Goal: Entertainment & Leisure: Consume media (video, audio)

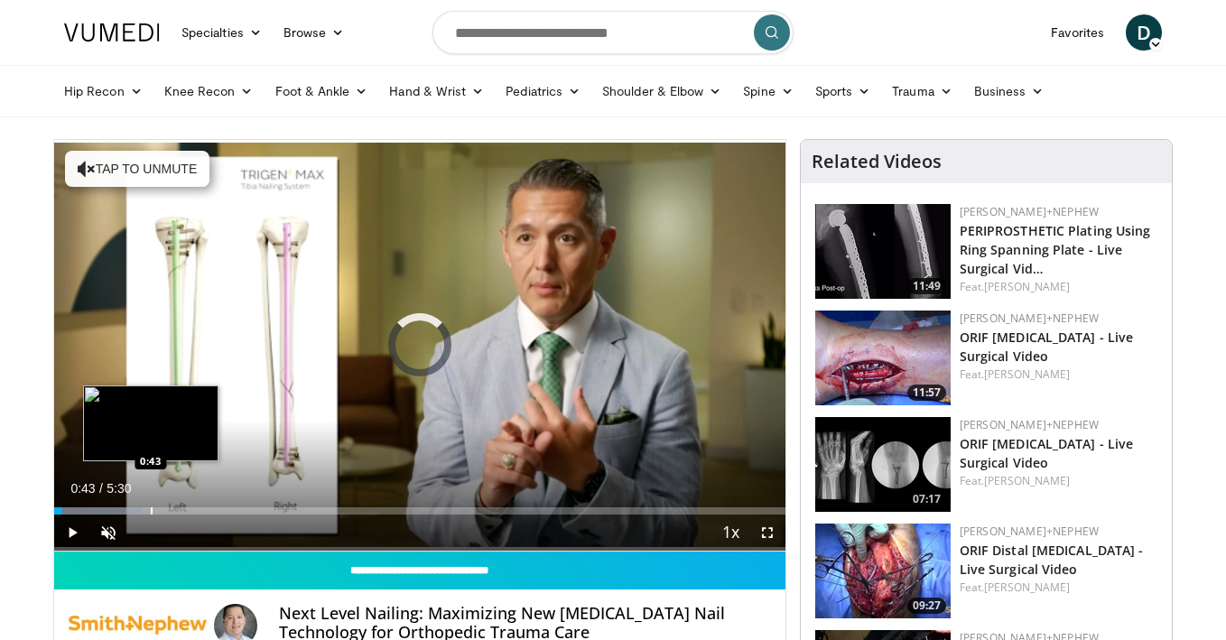
click at [151, 507] on div "Progress Bar" at bounding box center [152, 510] width 2 height 7
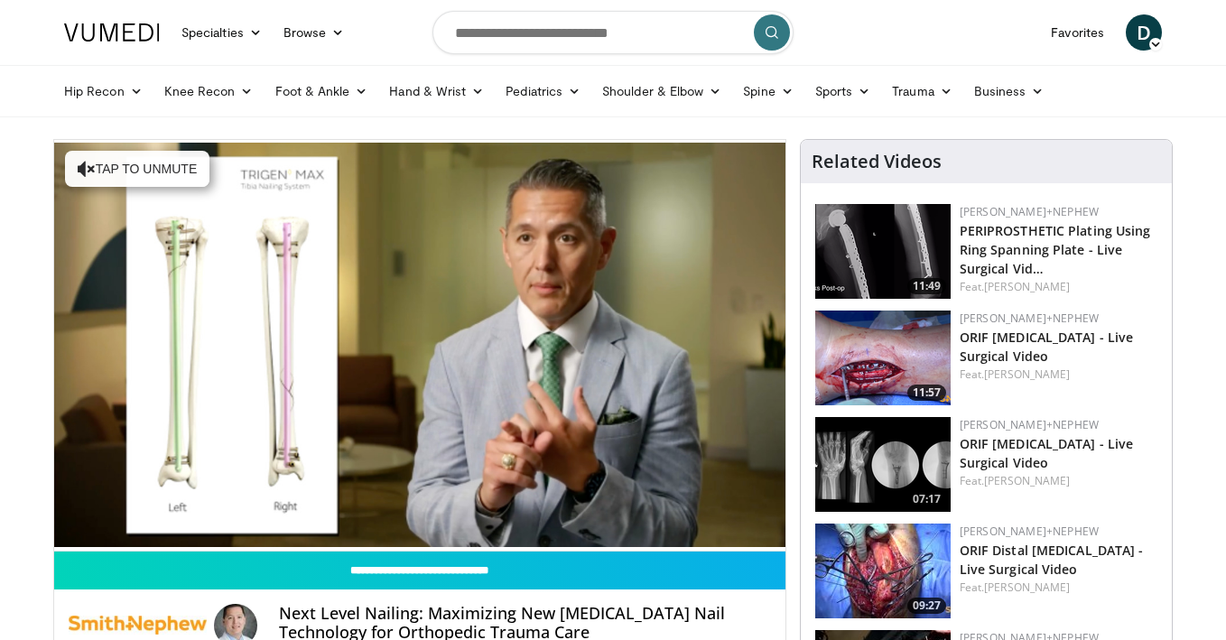
click at [244, 506] on div "10 seconds Tap to unmute" at bounding box center [419, 345] width 731 height 411
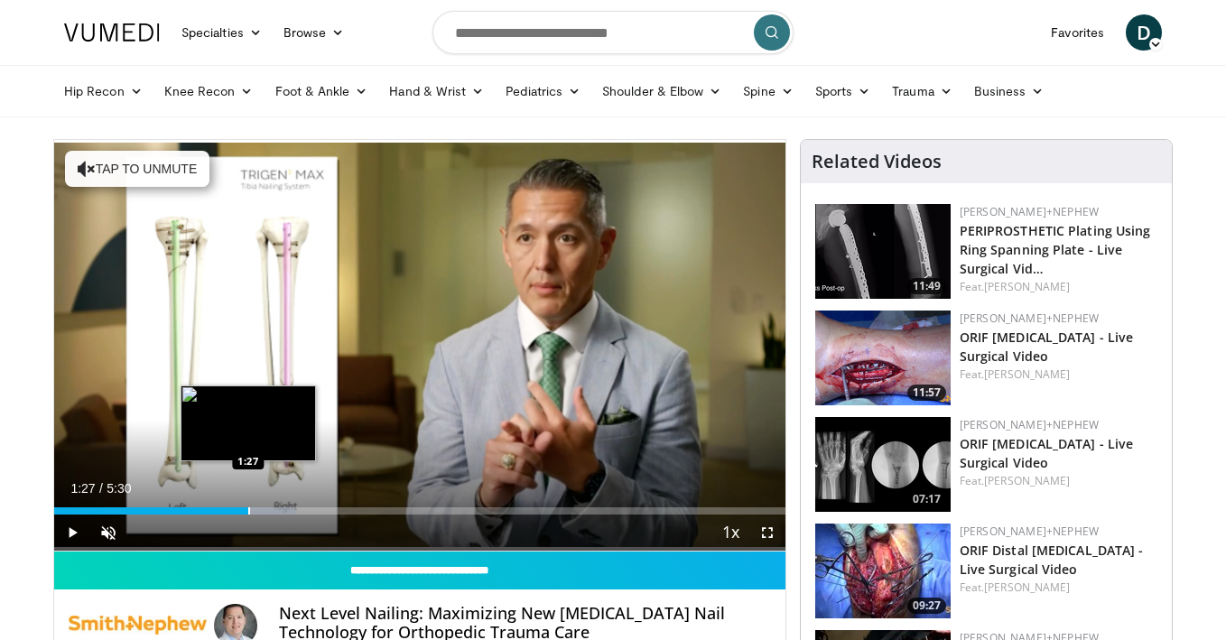
click at [248, 507] on div "Progress Bar" at bounding box center [249, 510] width 2 height 7
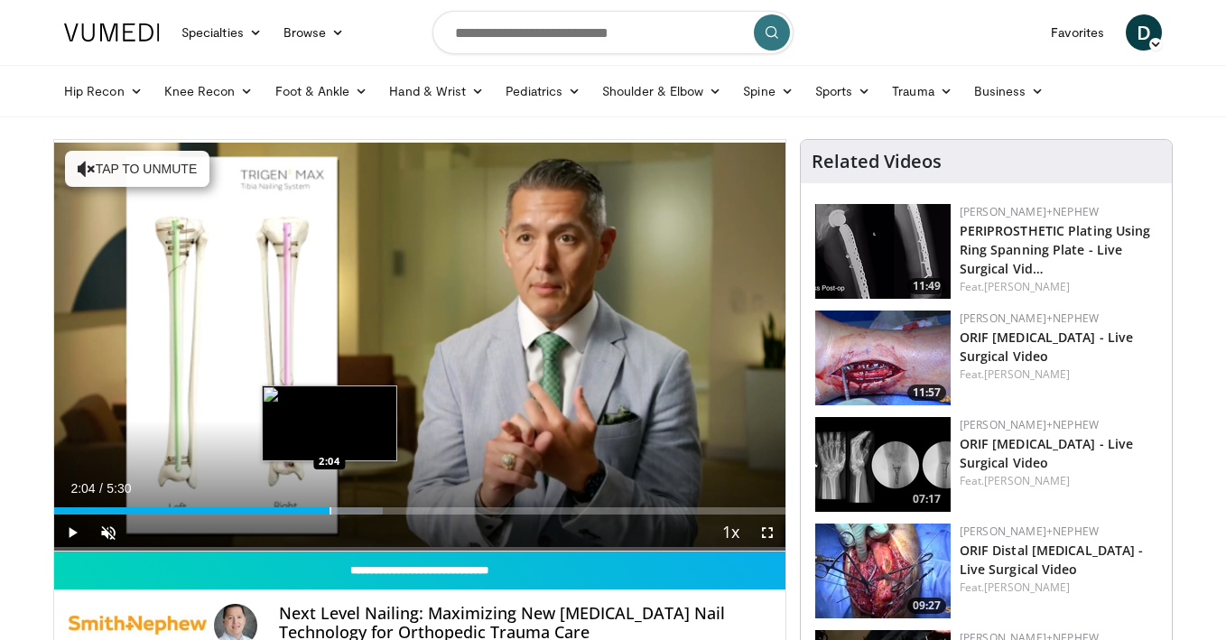
click at [330, 508] on div "Progress Bar" at bounding box center [331, 510] width 2 height 7
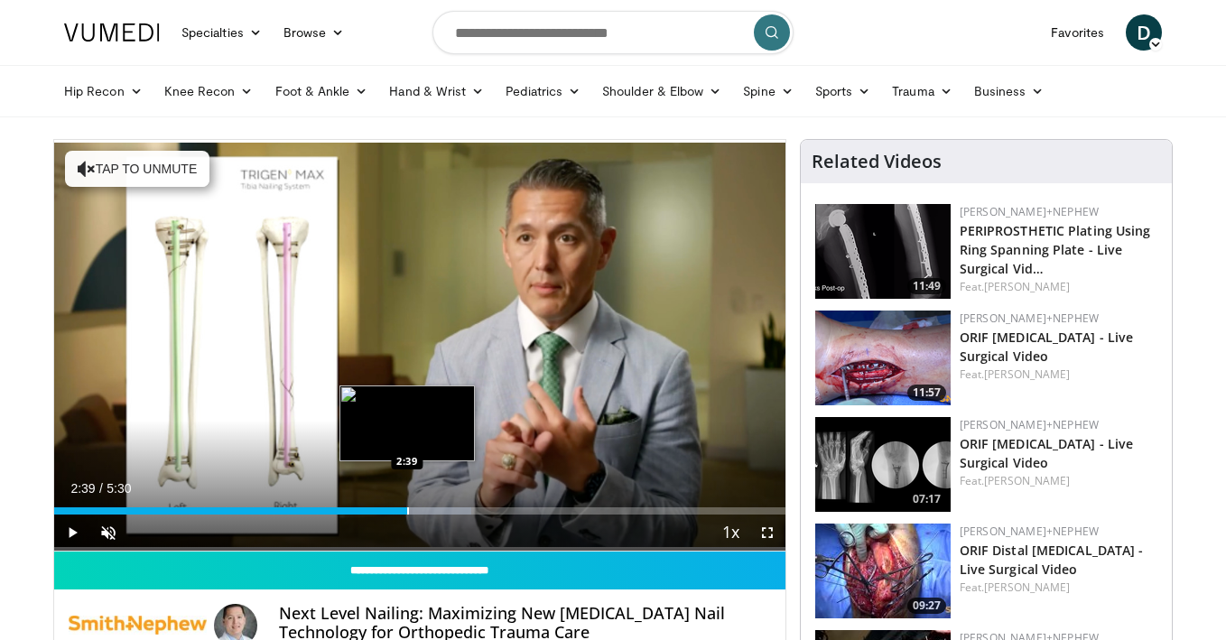
click at [407, 510] on div "Progress Bar" at bounding box center [408, 510] width 2 height 7
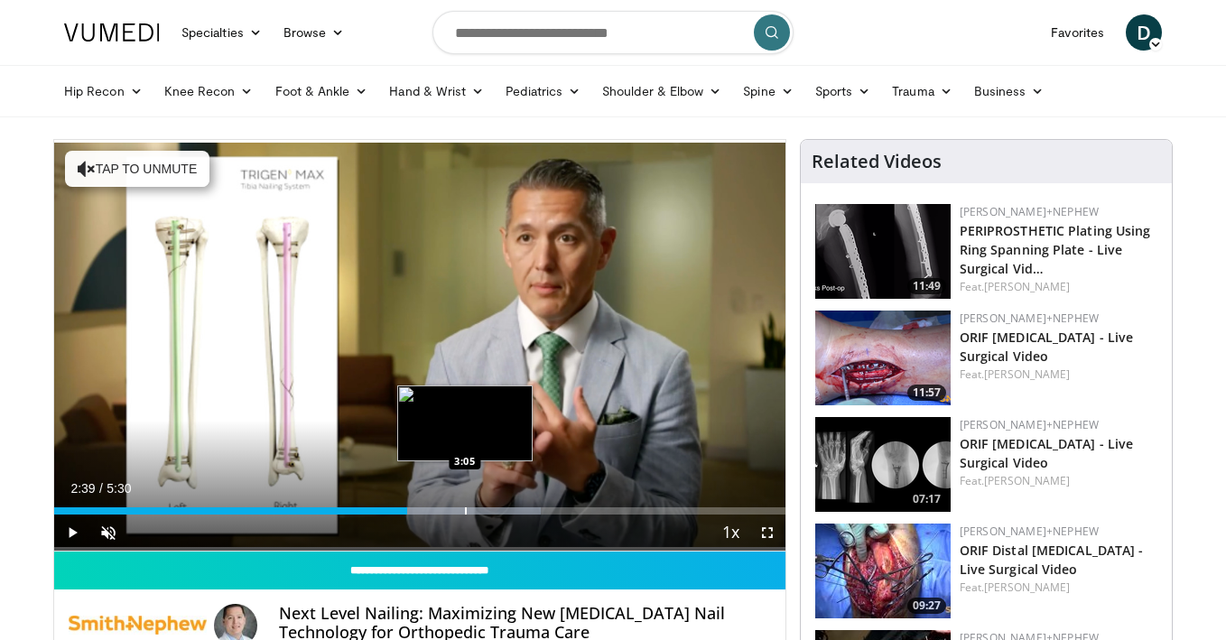
click at [465, 507] on div "Progress Bar" at bounding box center [466, 510] width 2 height 7
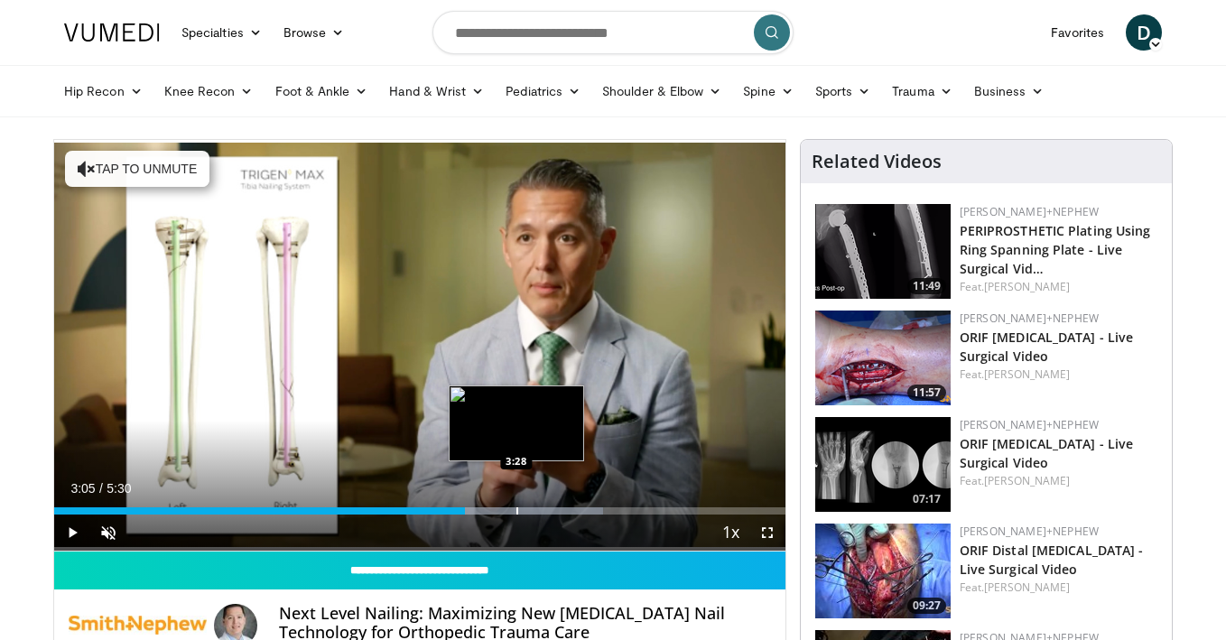
click at [516, 503] on div "Loaded : 75.04% 3:05 3:28" at bounding box center [419, 506] width 731 height 17
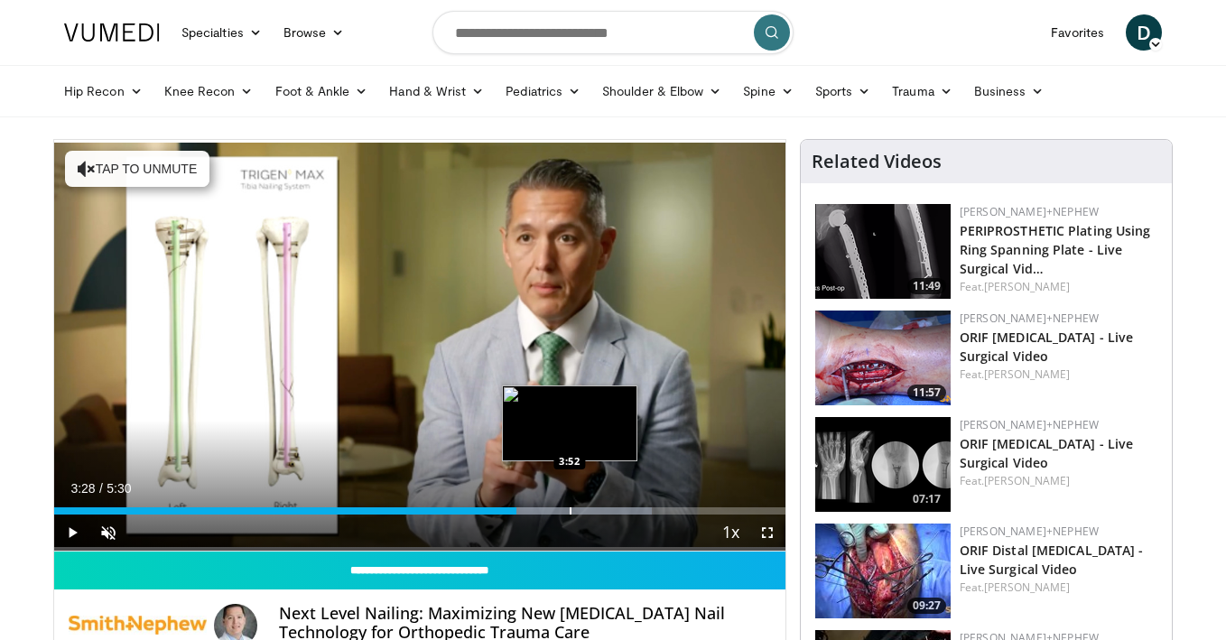
click at [570, 509] on div "Progress Bar" at bounding box center [571, 510] width 2 height 7
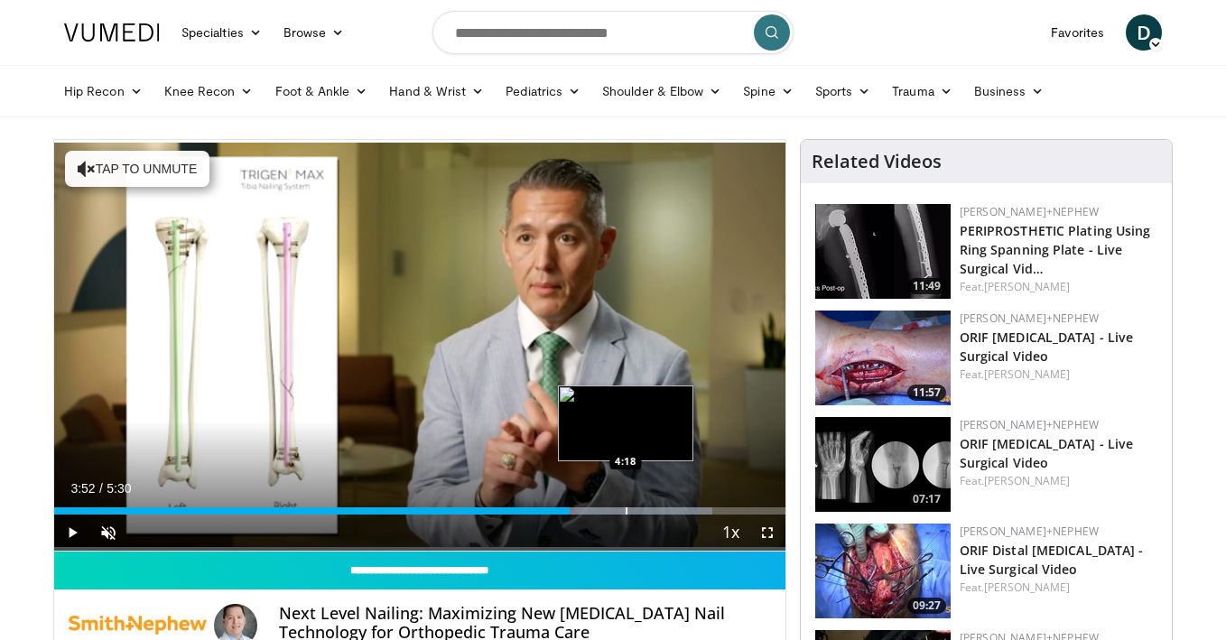
click at [626, 507] on div "Progress Bar" at bounding box center [627, 510] width 2 height 7
click at [650, 507] on div "Progress Bar" at bounding box center [651, 510] width 2 height 7
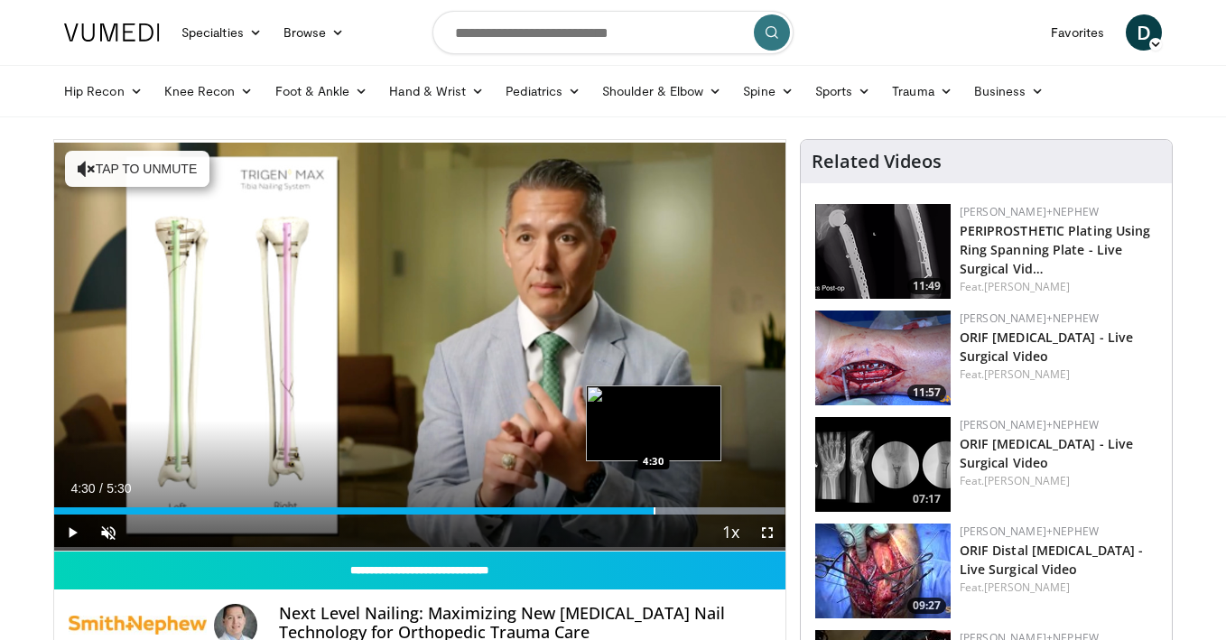
click at [654, 507] on div "Progress Bar" at bounding box center [655, 510] width 2 height 7
